Goal: Task Accomplishment & Management: Complete application form

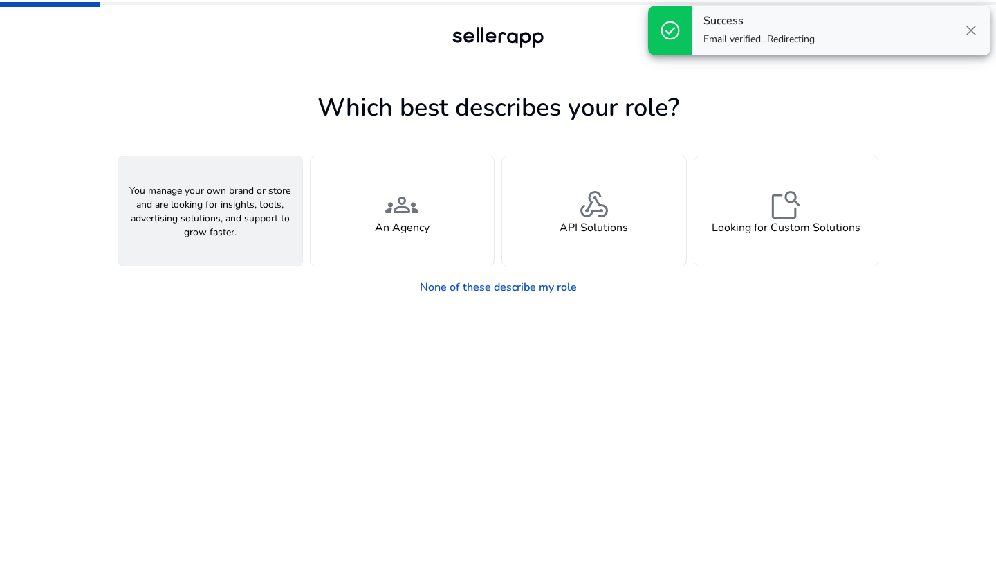
click at [217, 241] on div "person A Seller" at bounding box center [210, 210] width 184 height 109
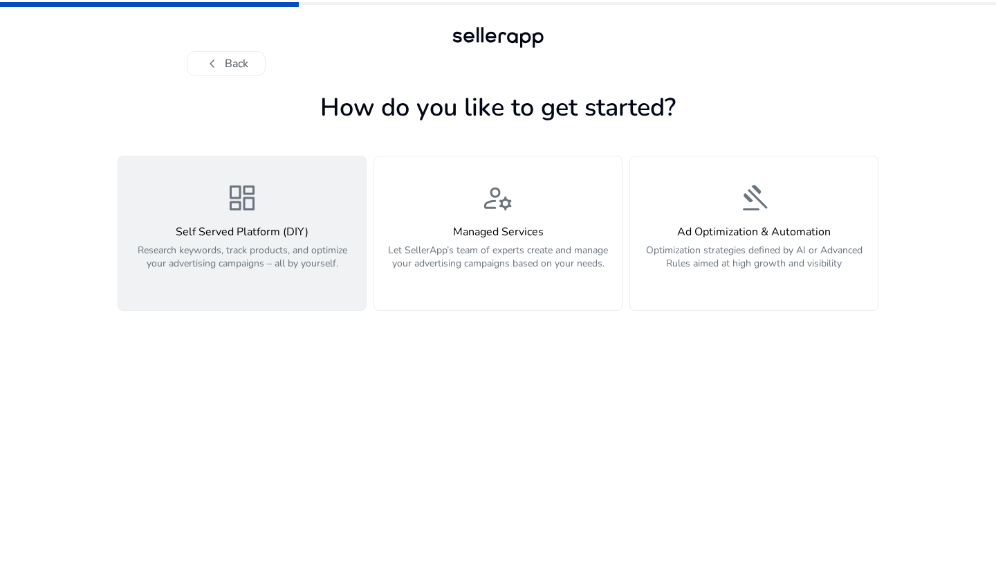
click at [235, 252] on p "Research keywords, track products, and optimize your advertising campaigns – al…" at bounding box center [242, 263] width 231 height 41
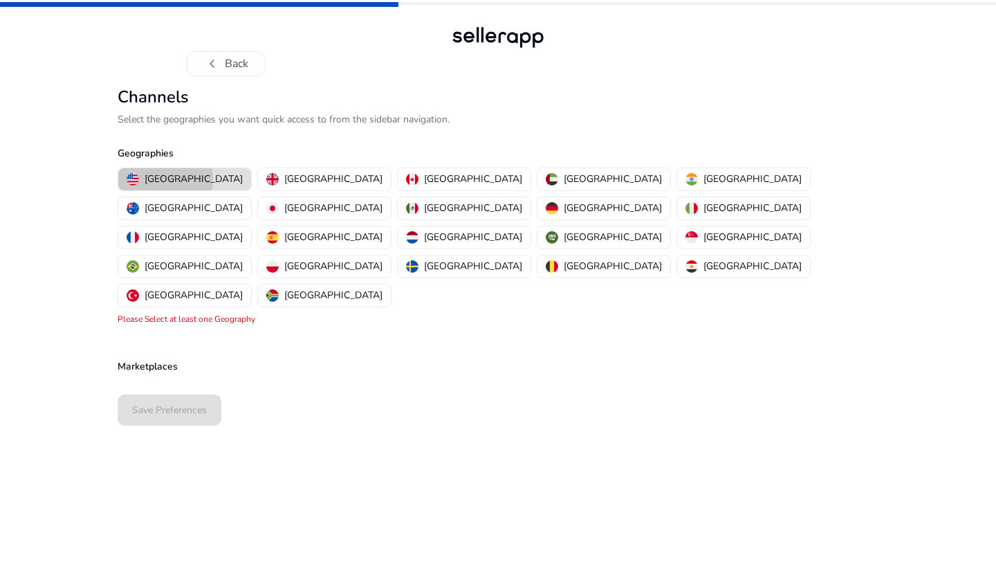
click at [142, 179] on div "United States" at bounding box center [185, 179] width 116 height 15
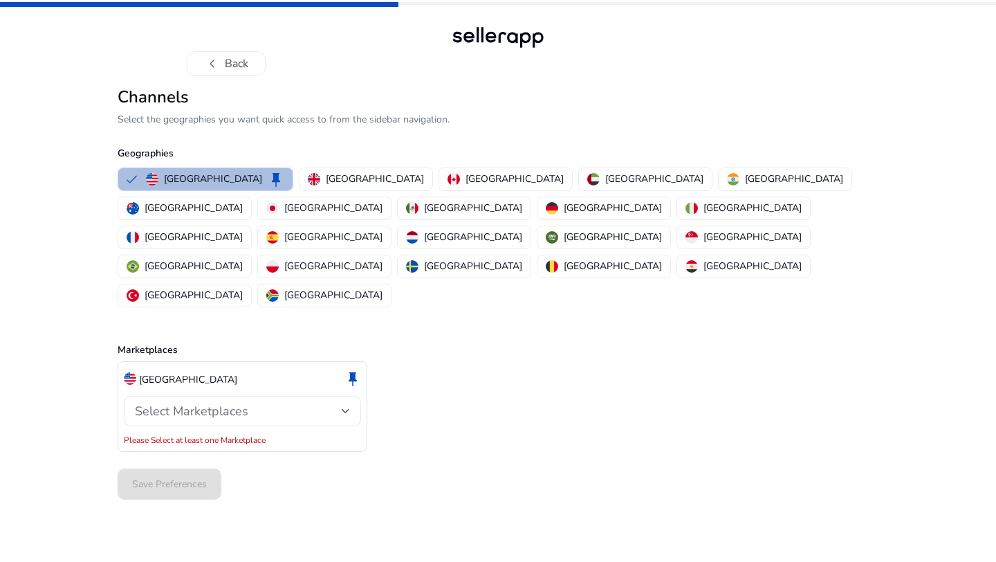
click at [185, 402] on span "Select Marketplaces" at bounding box center [191, 410] width 113 height 17
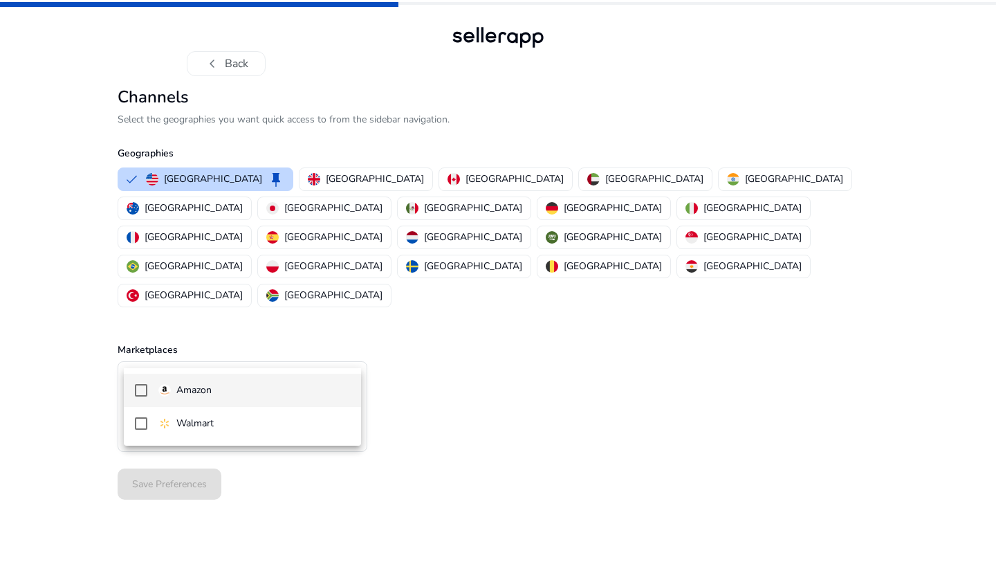
click at [246, 392] on span "Amazon" at bounding box center [254, 389] width 192 height 15
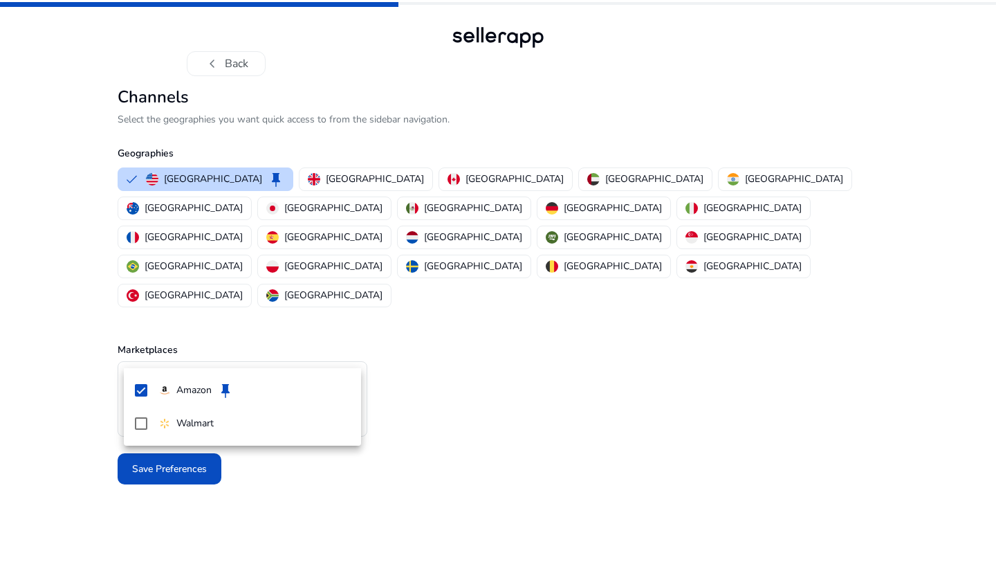
click at [463, 341] on div at bounding box center [498, 281] width 996 height 562
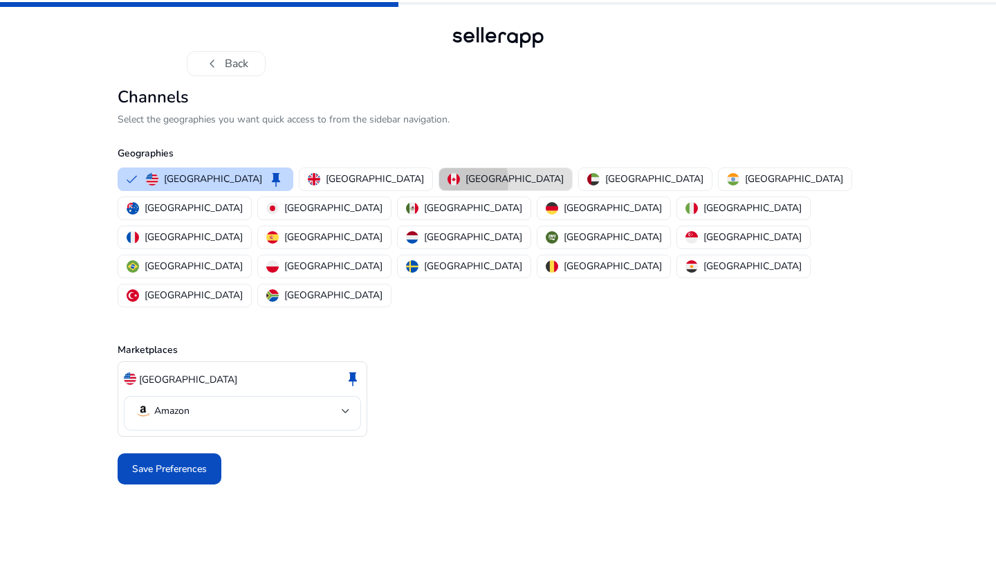
click at [447, 181] on img "button" at bounding box center [453, 179] width 12 height 12
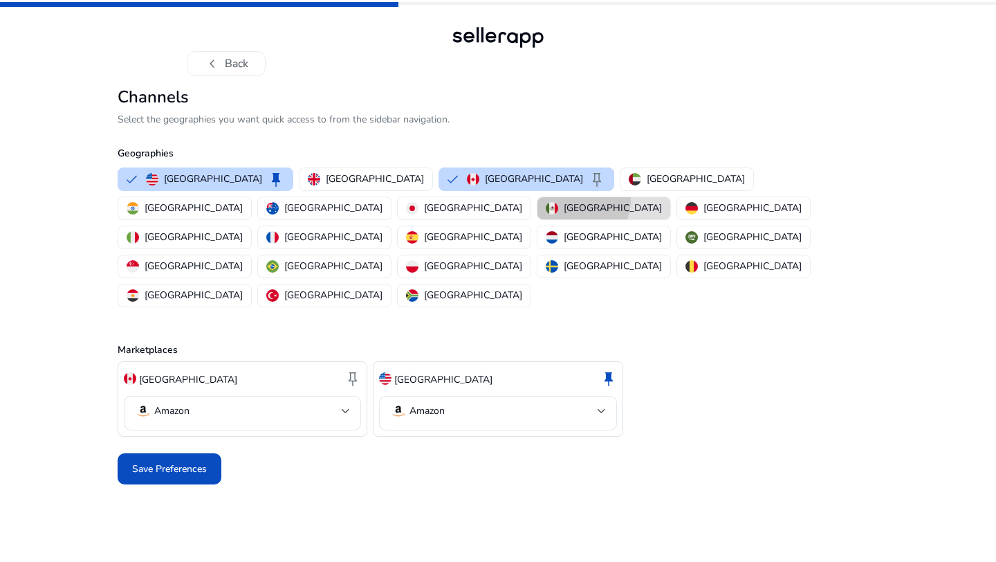
click at [564, 201] on p "Mexico" at bounding box center [613, 208] width 98 height 15
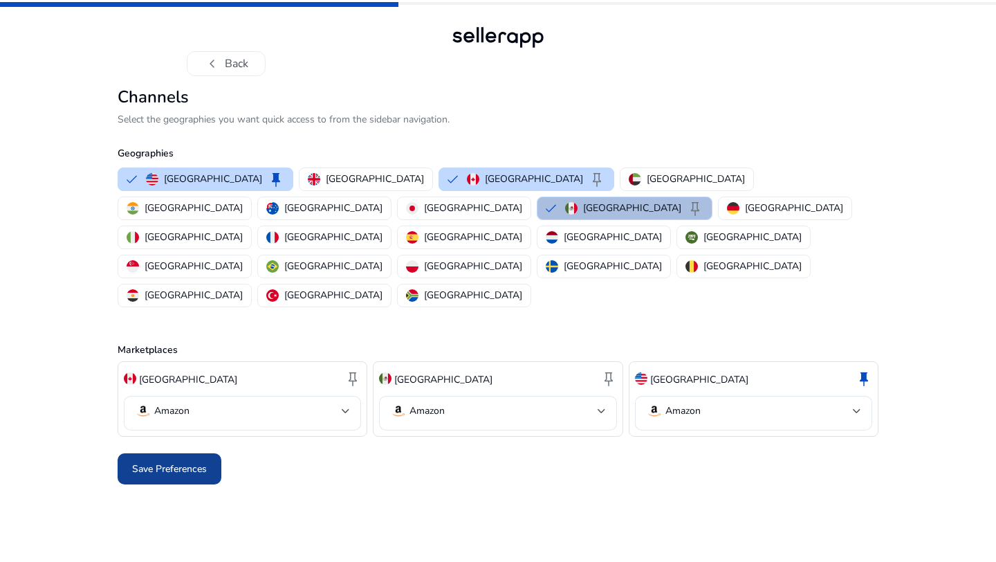
click at [133, 452] on span at bounding box center [170, 468] width 104 height 33
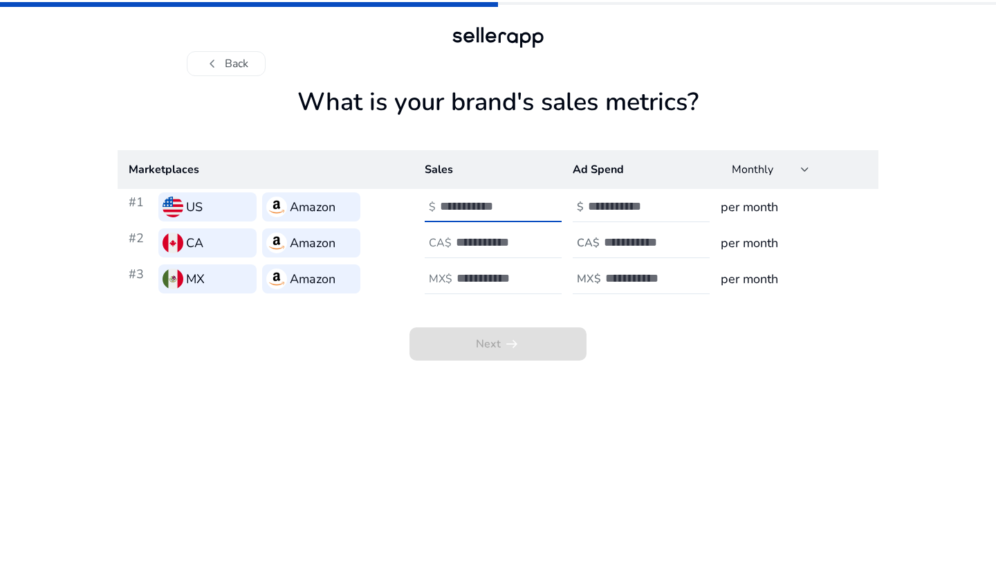
click at [501, 211] on input "number" at bounding box center [486, 205] width 93 height 15
type input "*"
click at [520, 230] on div at bounding box center [518, 243] width 124 height 30
type input "*"
click at [517, 268] on div at bounding box center [518, 278] width 124 height 30
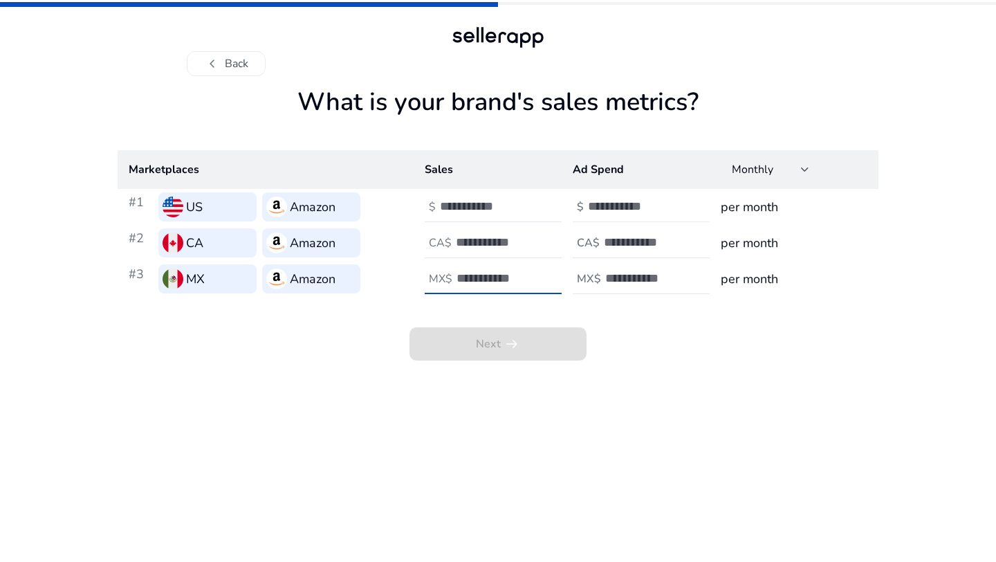
type input "*"
click at [602, 202] on input "number" at bounding box center [634, 205] width 93 height 15
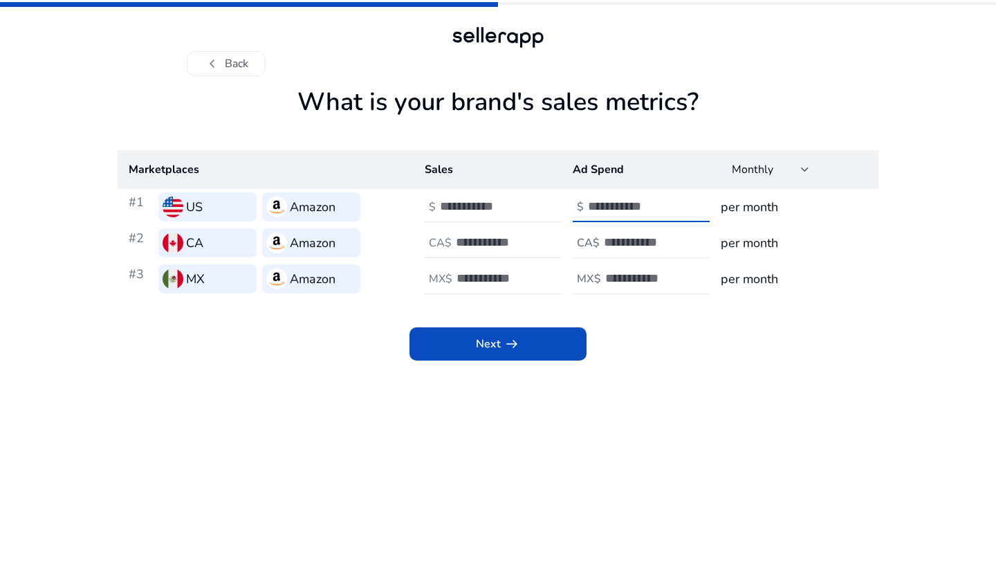
type input "*"
click at [605, 248] on input "number" at bounding box center [650, 241] width 93 height 15
type input "*"
click at [614, 275] on input "number" at bounding box center [651, 277] width 93 height 15
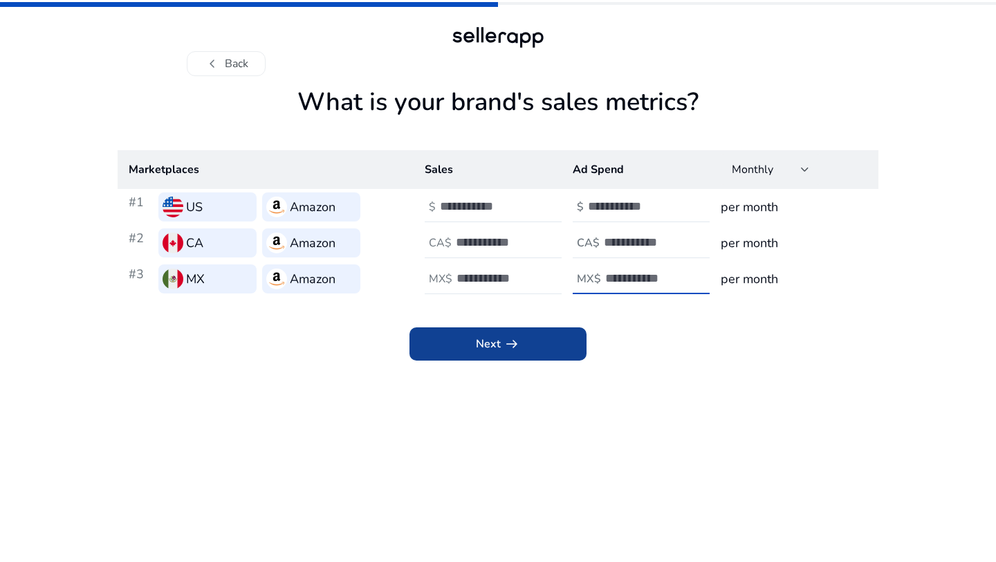
type input "*"
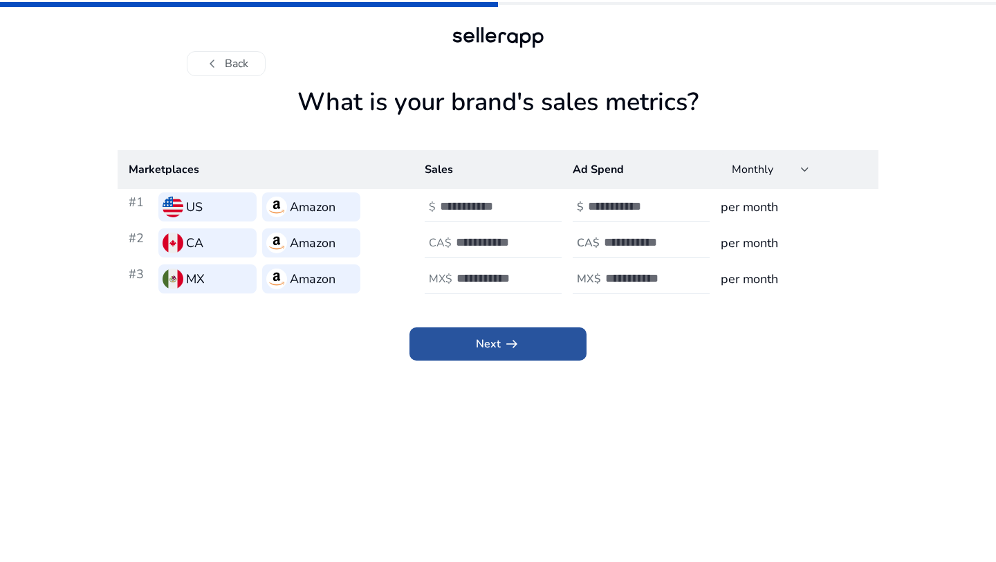
click at [540, 332] on span at bounding box center [497, 343] width 177 height 33
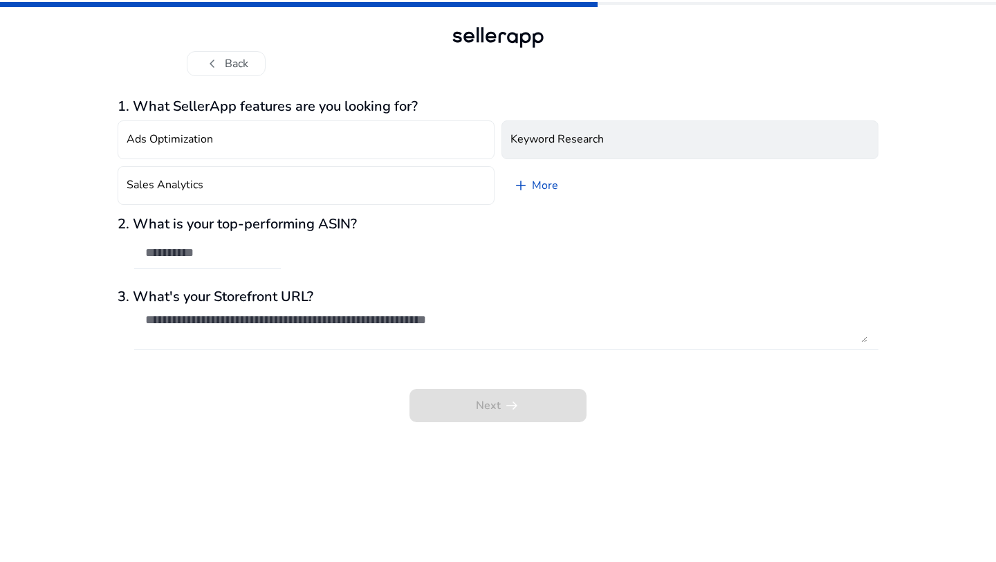
click at [537, 146] on h4 "Keyword Research" at bounding box center [556, 139] width 93 height 13
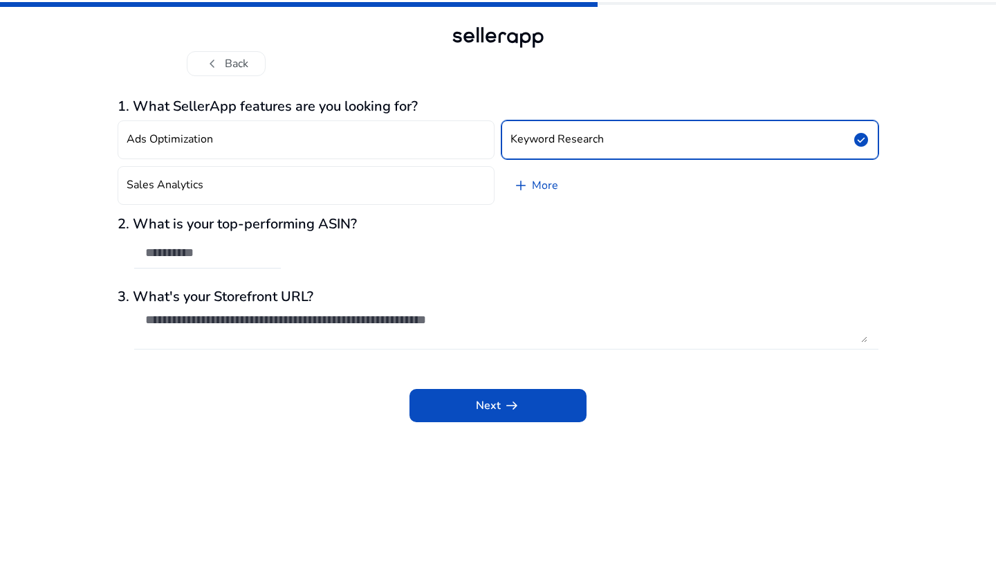
click at [265, 332] on textarea at bounding box center [506, 327] width 722 height 30
click at [380, 312] on textarea "To enrich screen reader interactions, please activate Accessibility in Grammarl…" at bounding box center [506, 327] width 722 height 30
paste textarea "**********"
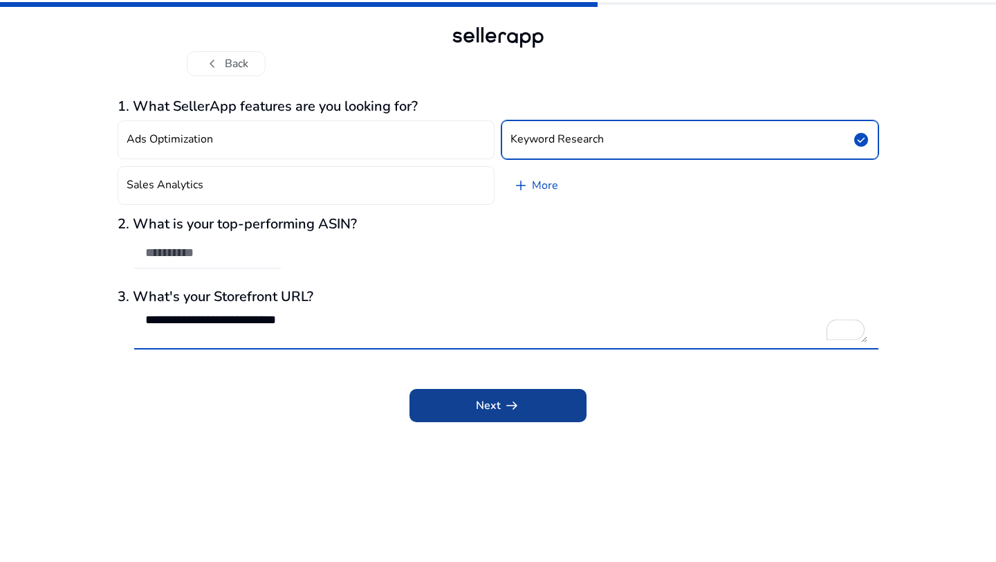
type textarea "**********"
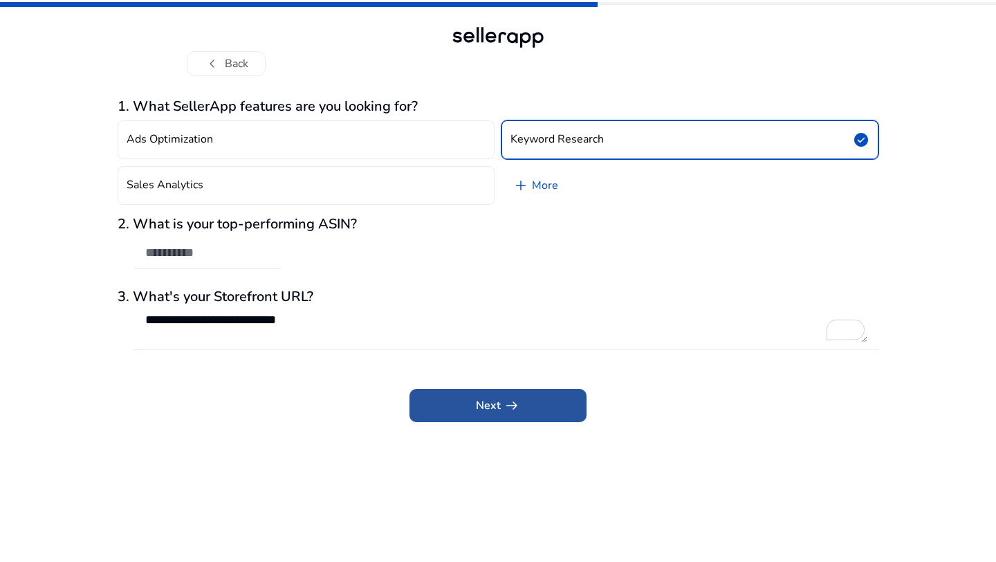
click at [461, 418] on span at bounding box center [497, 405] width 177 height 33
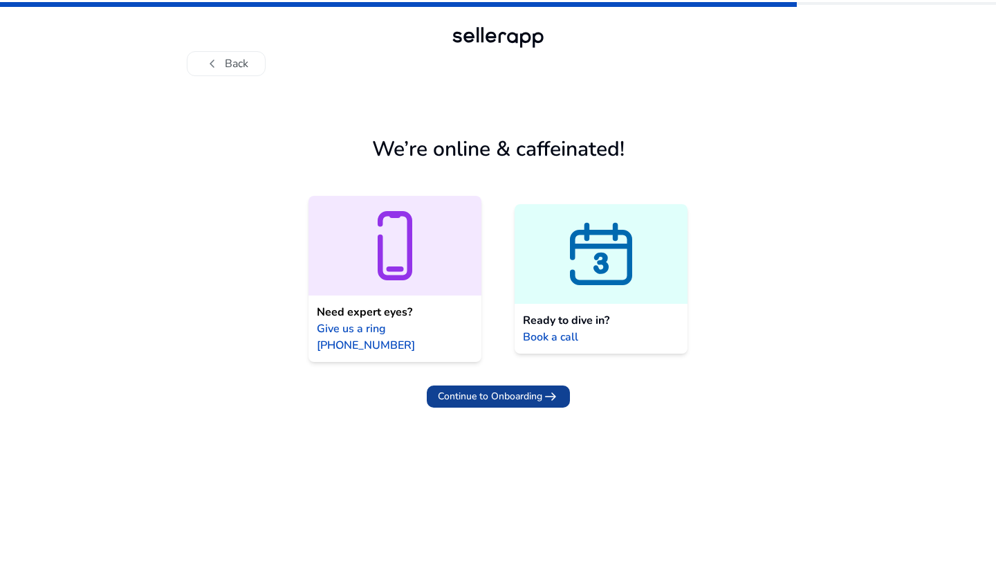
click at [501, 389] on span "Continue to Onboarding" at bounding box center [490, 396] width 104 height 15
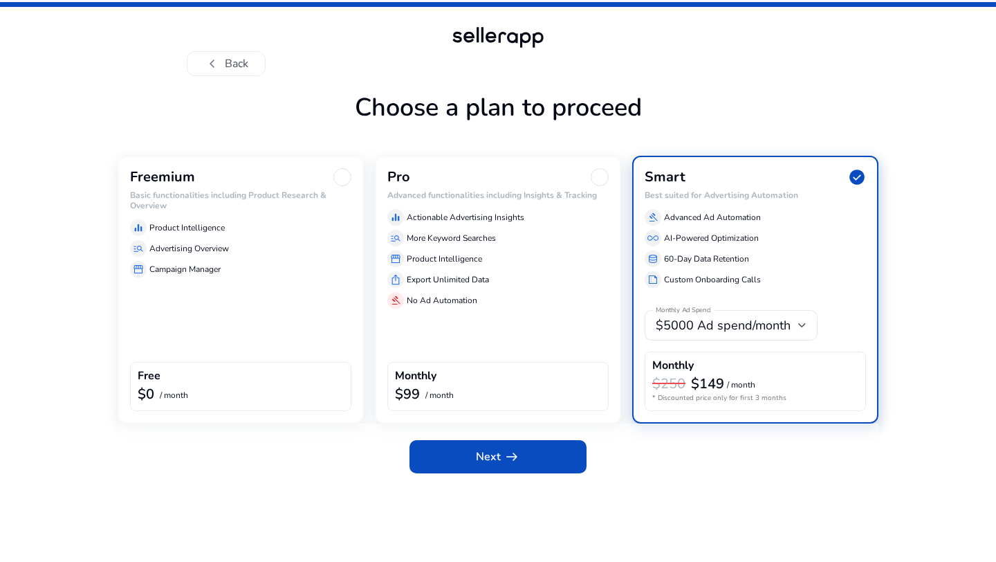
click at [289, 287] on div "Freemium Basic functionalities including Product Research & Overview equalizer …" at bounding box center [241, 290] width 246 height 268
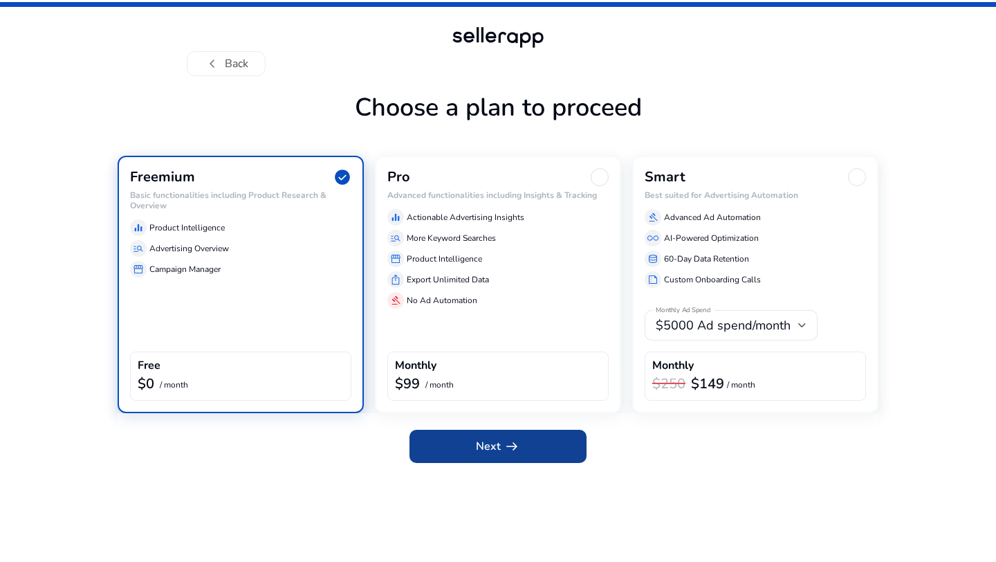
click at [461, 446] on span at bounding box center [497, 445] width 177 height 33
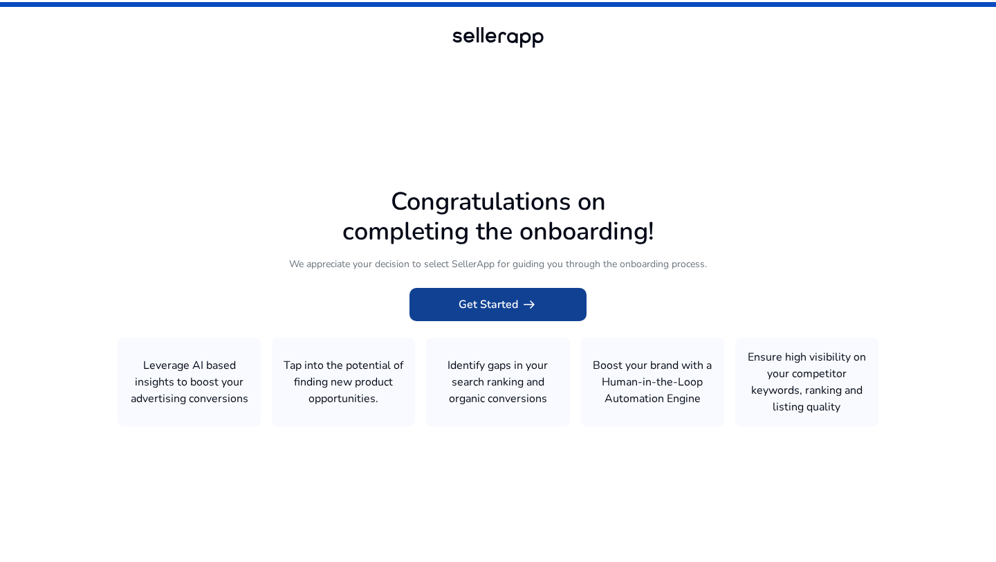
click at [491, 312] on span "Get Started arrow_right_alt" at bounding box center [498, 304] width 79 height 17
